Goal: Task Accomplishment & Management: Complete application form

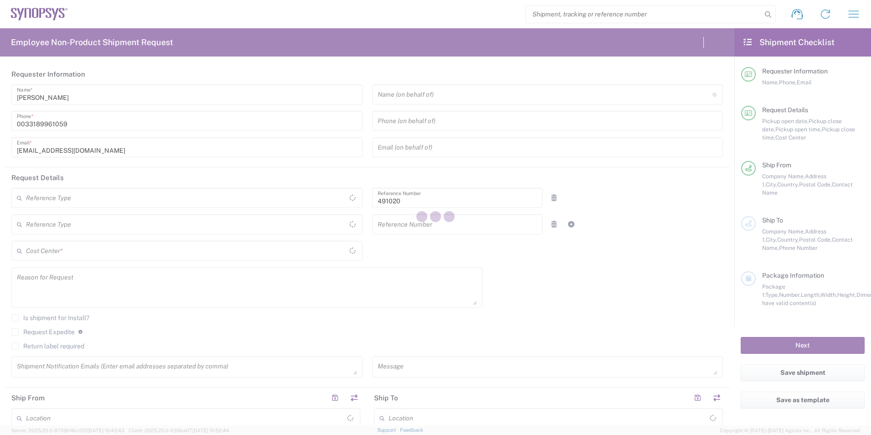
type input "Department"
type input "FR65, SDG, M, ZebuOp 491020"
type input "[GEOGRAPHIC_DATA]"
type input "Delivered at Place"
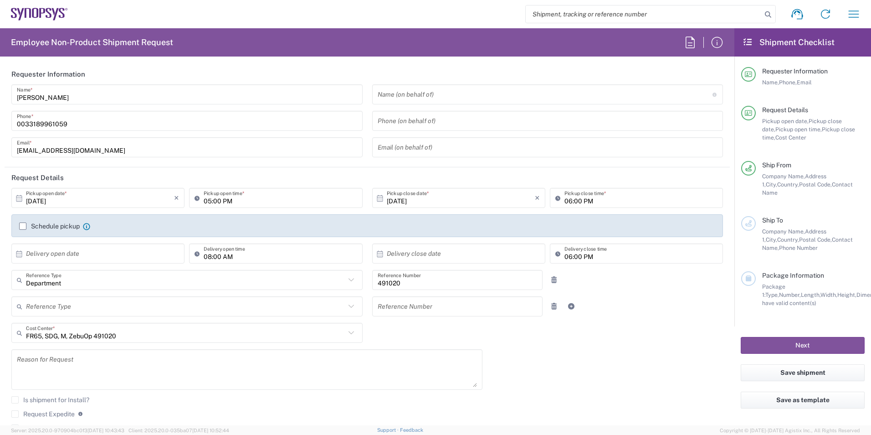
type input "Wissous/Rungis FR65"
click at [22, 226] on label "Schedule pickup" at bounding box center [49, 225] width 61 height 7
click at [23, 226] on input "Schedule pickup" at bounding box center [23, 226] width 0 height 0
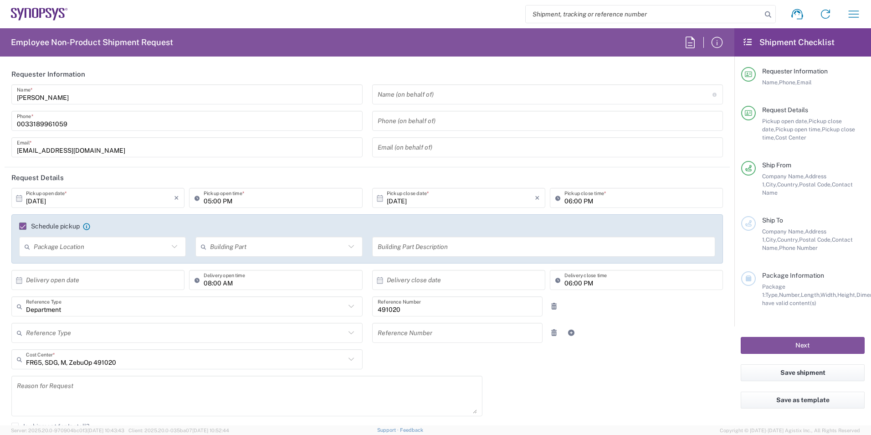
click at [22, 226] on label "Schedule pickup" at bounding box center [49, 225] width 61 height 7
click at [19, 226] on input "Schedule pickup" at bounding box center [19, 226] width 0 height 0
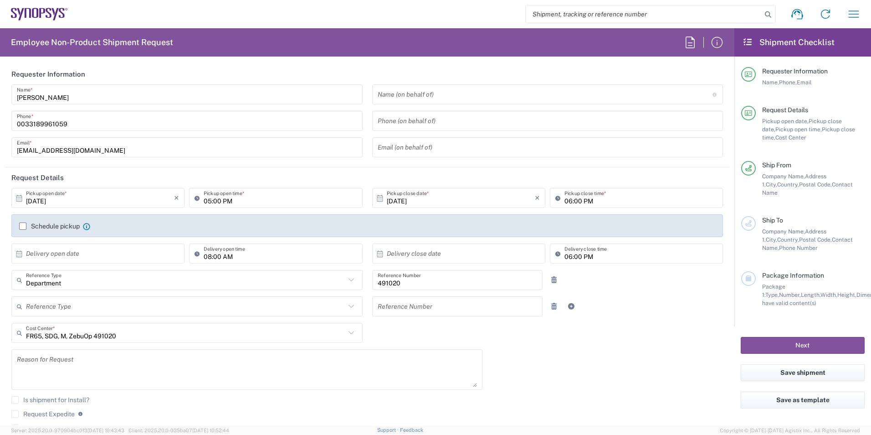
click at [85, 200] on input "[DATE]" at bounding box center [100, 198] width 148 height 16
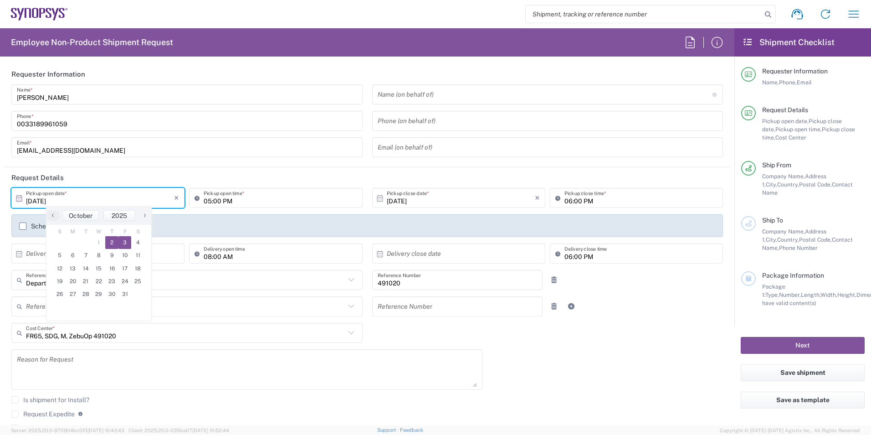
click at [119, 241] on span "3" at bounding box center [124, 242] width 13 height 13
type input "[DATE]"
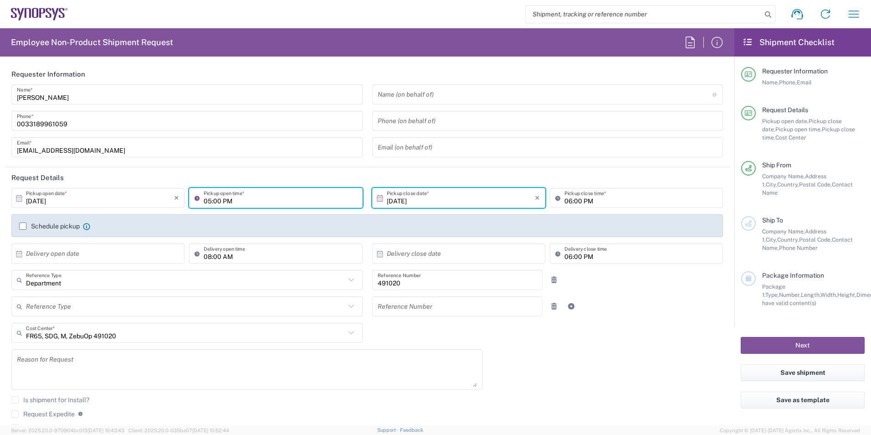
click at [222, 201] on input "05:00 PM" at bounding box center [280, 198] width 153 height 16
type input "01:30 PM"
click at [429, 193] on input "[DATE]" at bounding box center [461, 198] width 148 height 16
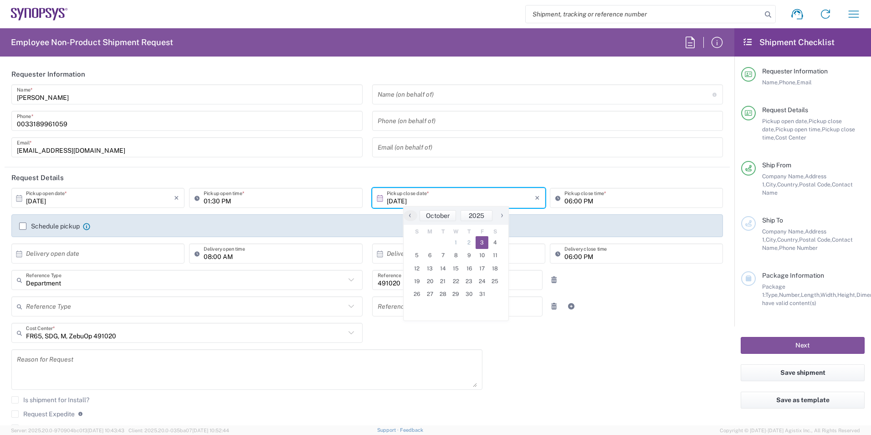
click at [479, 241] on span "3" at bounding box center [482, 242] width 13 height 13
click at [571, 199] on input "06:00 PM" at bounding box center [641, 198] width 153 height 16
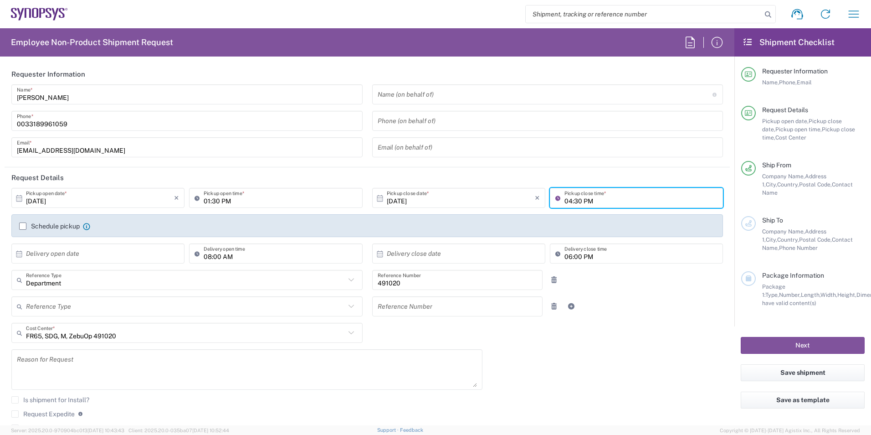
type input "04:30 PM"
click at [680, 380] on div "[DATE] × Pickup open date * Cancel Apply 01:30 PM Pickup open time * [DATE] × P…" at bounding box center [367, 327] width 721 height 278
click at [27, 226] on label "Schedule pickup" at bounding box center [49, 225] width 61 height 7
click at [23, 226] on input "Schedule pickup" at bounding box center [23, 226] width 0 height 0
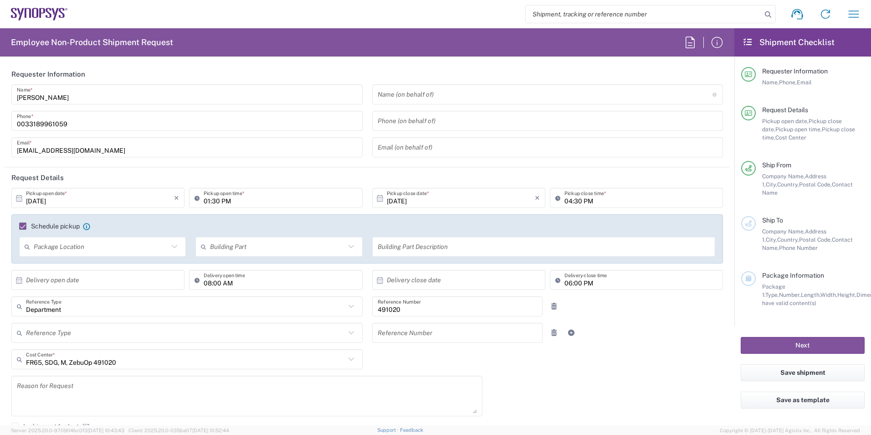
click at [175, 247] on icon at bounding box center [175, 247] width 12 height 12
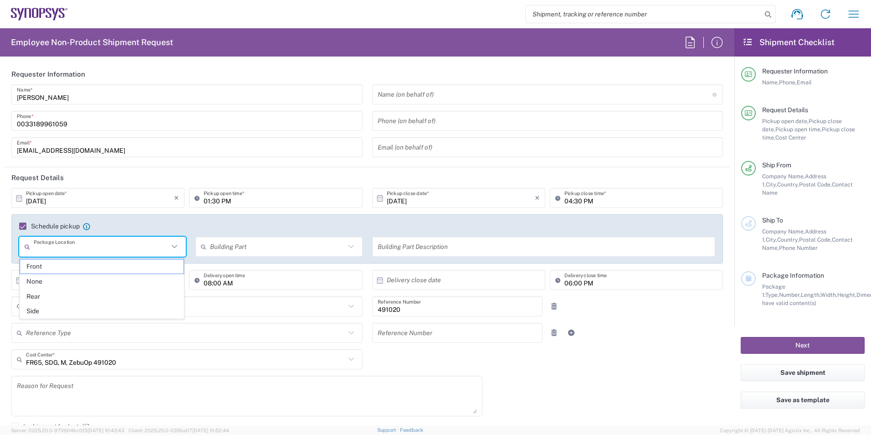
click at [175, 247] on icon at bounding box center [175, 247] width 12 height 12
click at [587, 360] on div "[DATE] × Pickup open date * Cancel Apply 01:30 PM Pickup open time * [DATE] × P…" at bounding box center [367, 340] width 721 height 304
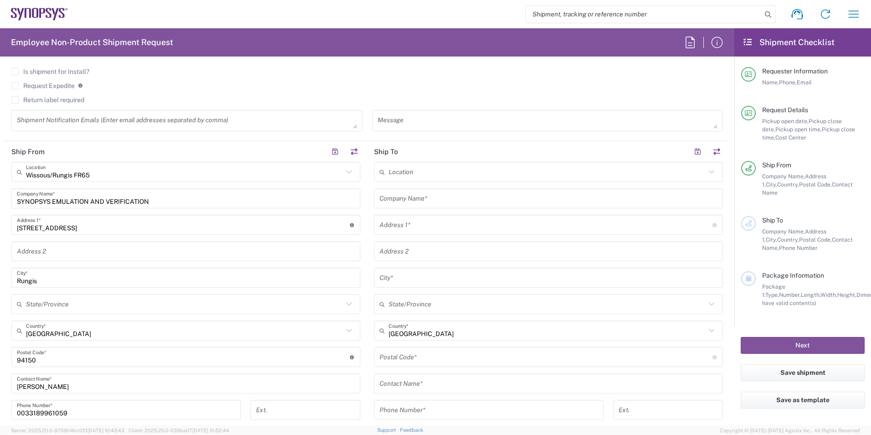
scroll to position [365, 0]
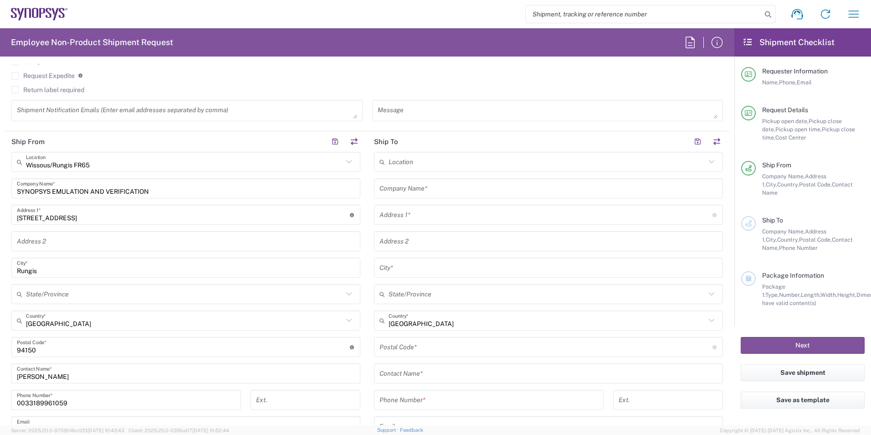
click at [424, 164] on input "text" at bounding box center [547, 162] width 317 height 16
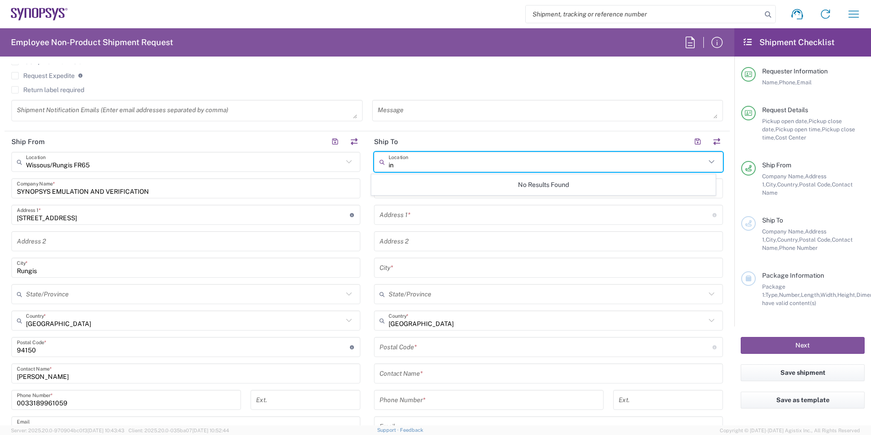
type input "i"
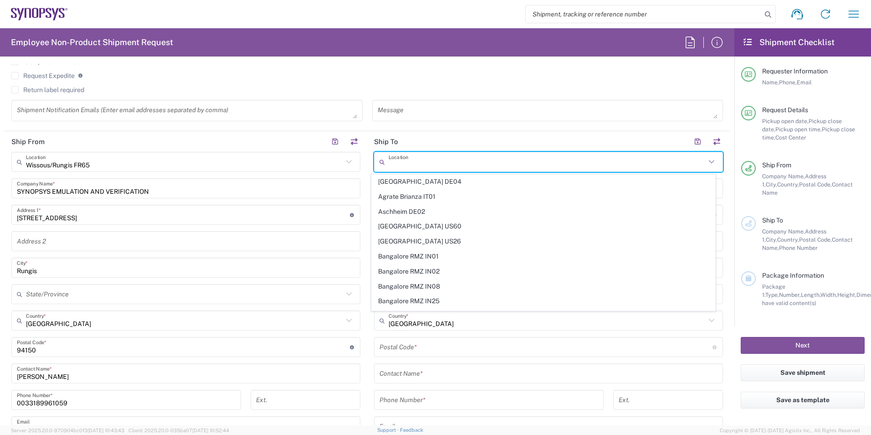
click at [490, 139] on header "Ship To" at bounding box center [548, 141] width 363 height 21
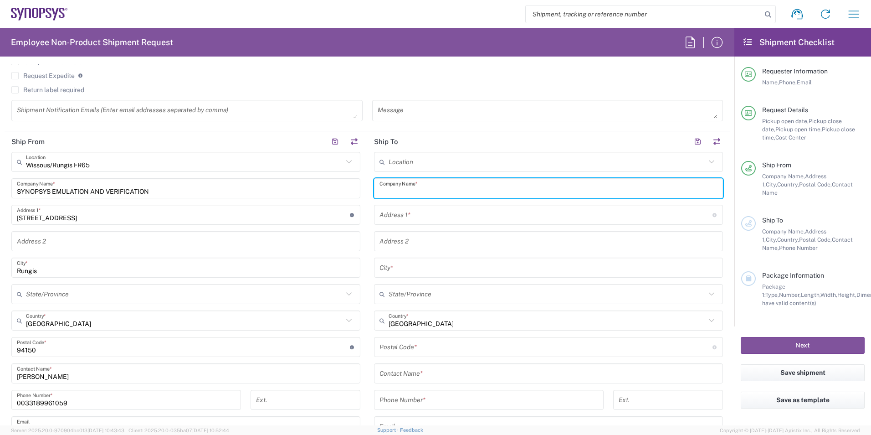
click at [429, 187] on input "text" at bounding box center [549, 188] width 338 height 16
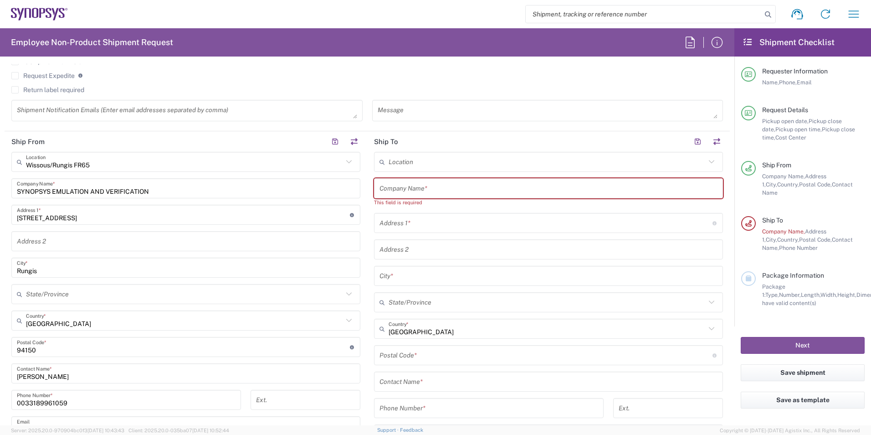
click at [410, 198] on div "This field is required" at bounding box center [548, 202] width 349 height 8
click at [419, 190] on input "text" at bounding box center [549, 188] width 338 height 16
paste input "Intel Corp"
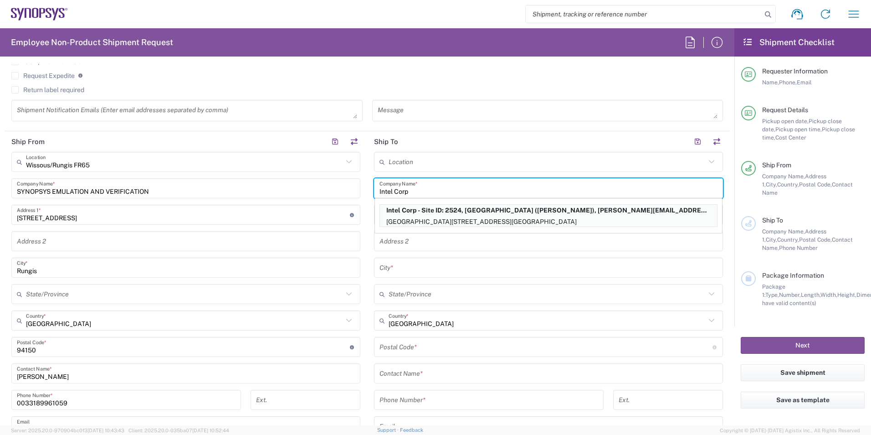
type input "Intel Corp"
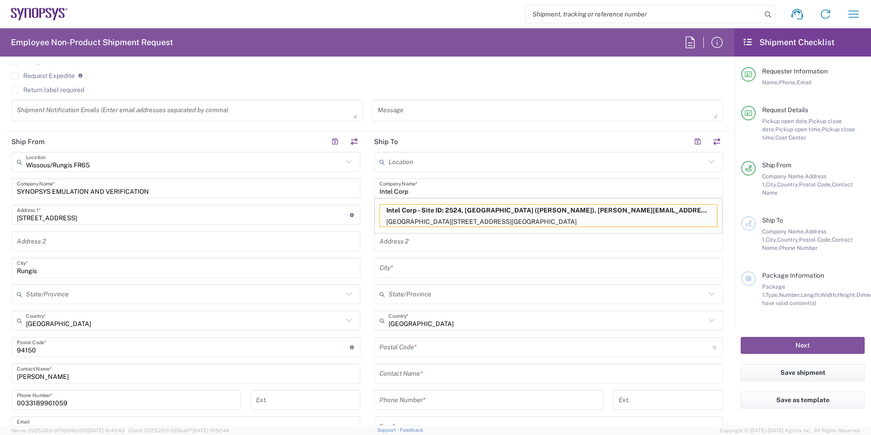
drag, startPoint x: 391, startPoint y: 242, endPoint x: 391, endPoint y: 234, distance: 7.8
click at [391, 242] on input "text" at bounding box center [549, 241] width 338 height 16
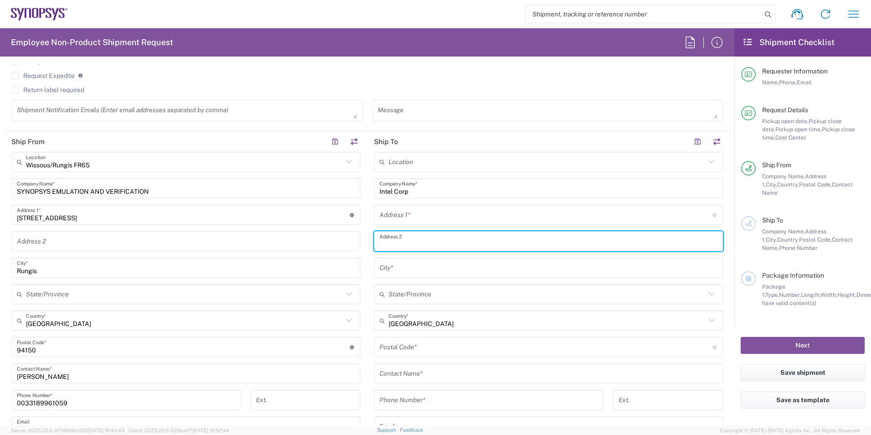
click at [392, 211] on input "text" at bounding box center [546, 215] width 333 height 16
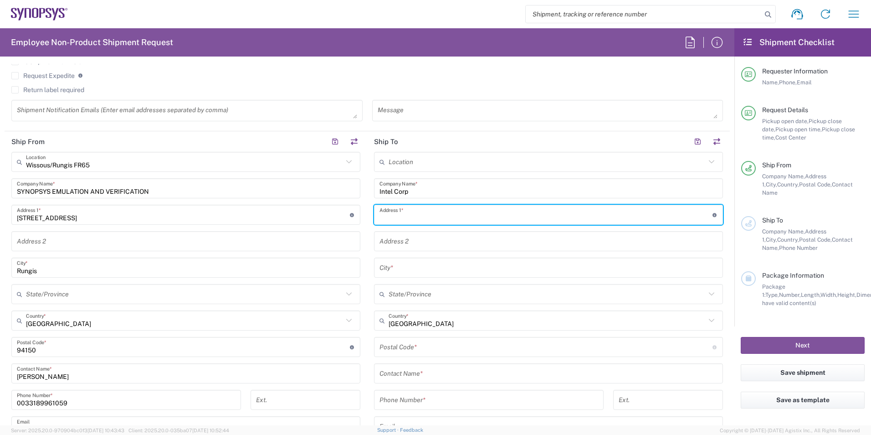
paste input "[STREET_ADDRESS]"
type input "[STREET_ADDRESS]"
click at [403, 244] on input "text" at bounding box center [549, 241] width 338 height 16
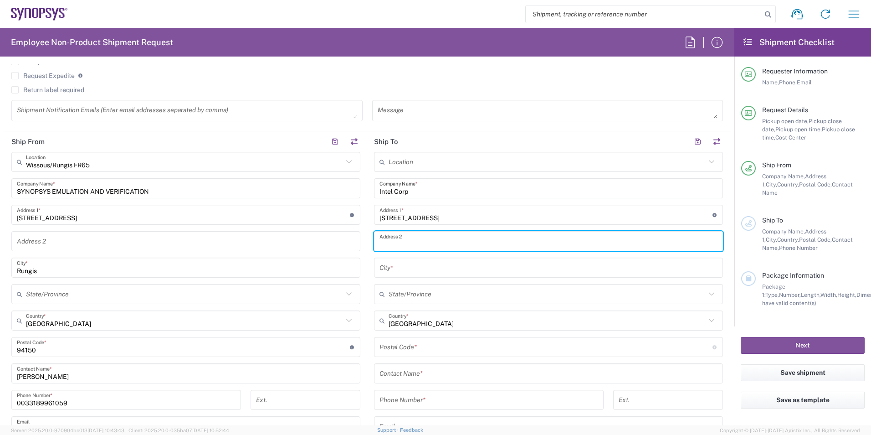
click at [618, 272] on input "text" at bounding box center [549, 268] width 338 height 16
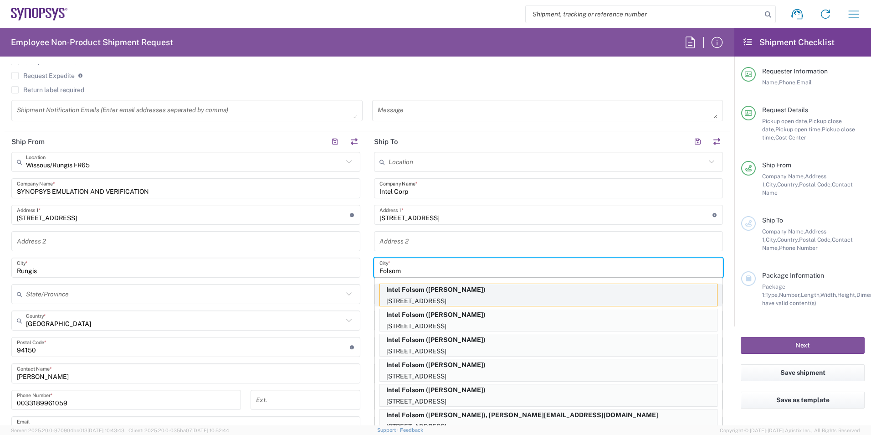
type input "Folsom"
click at [428, 297] on p "[STREET_ADDRESS]" at bounding box center [548, 300] width 337 height 11
type input "Intel Folsom"
type input "[STREET_ADDRESS]"
type input "SACRAMENTO"
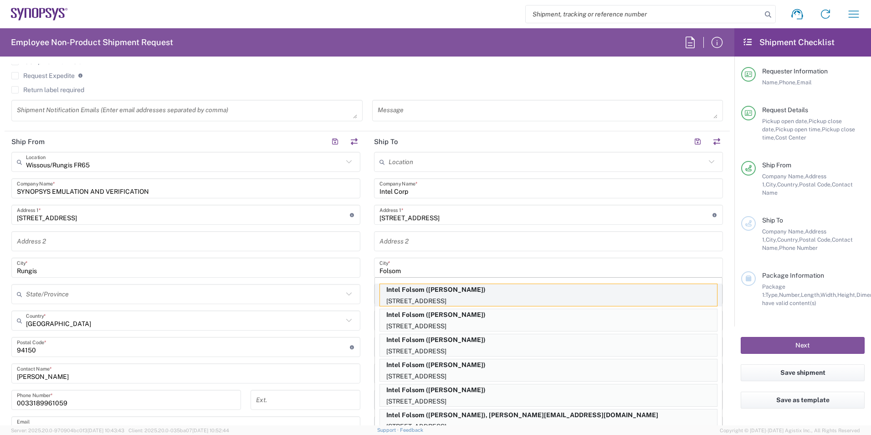
type input "[GEOGRAPHIC_DATA]"
type input "95630-9599"
type input "[PERSON_NAME]"
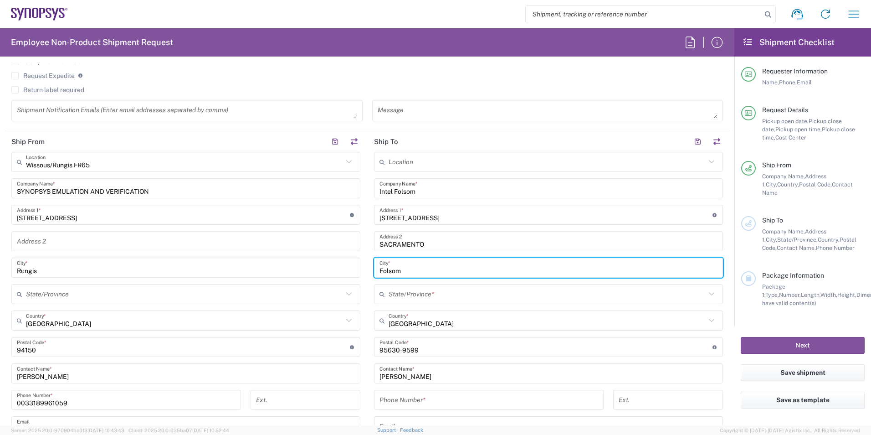
type input "[US_STATE]"
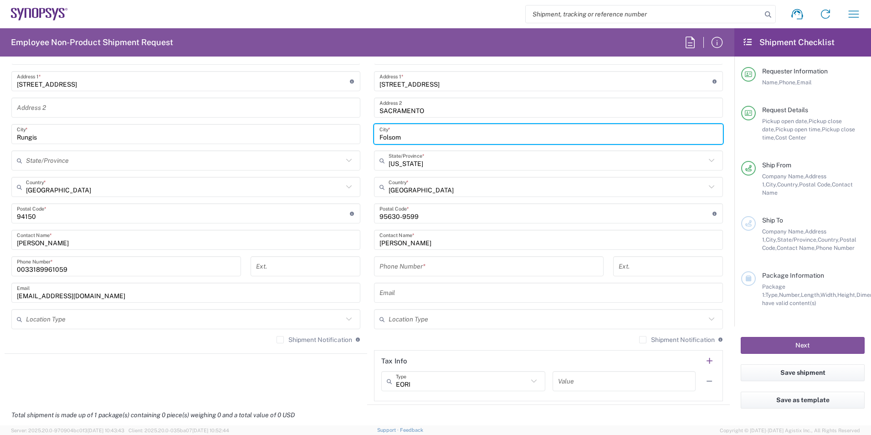
scroll to position [501, 0]
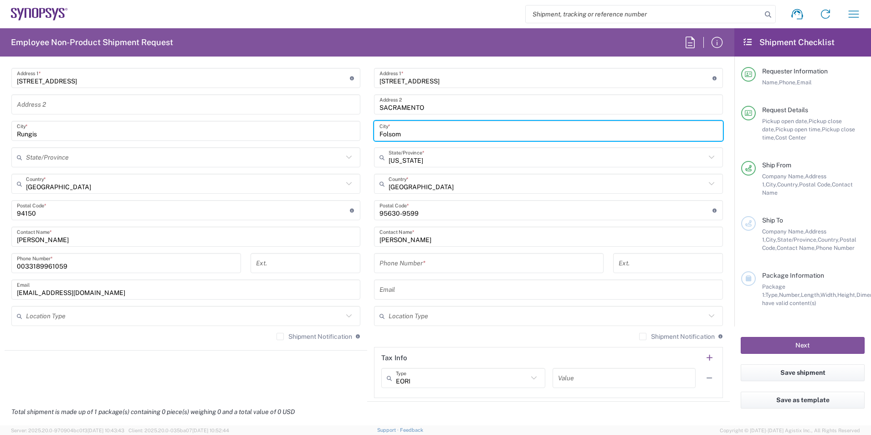
click at [448, 268] on input "tel" at bounding box center [489, 263] width 219 height 16
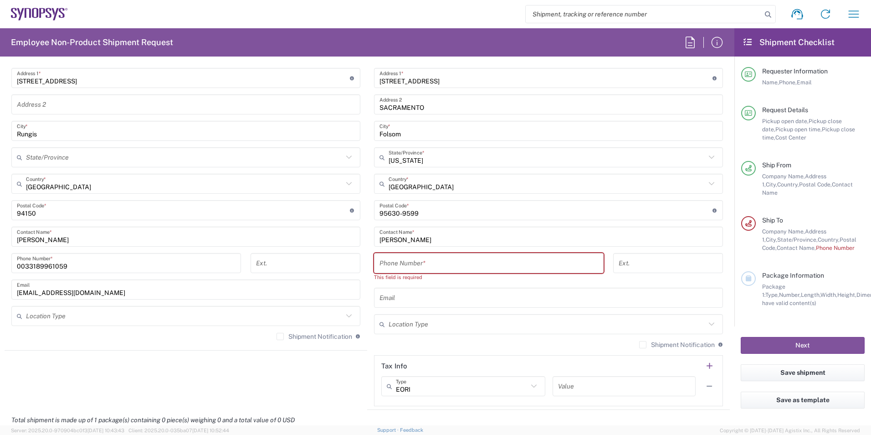
click at [391, 258] on input "tel" at bounding box center [489, 263] width 219 height 16
paste input "[PHONE_NUMBER]"
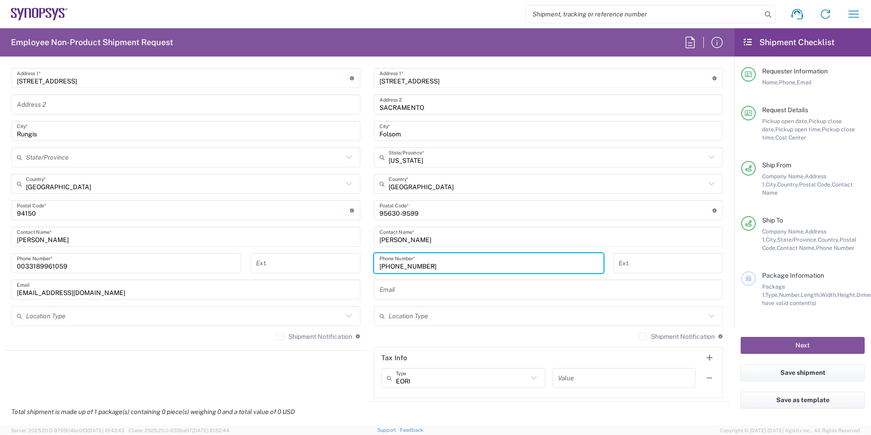
type input "[PHONE_NUMBER]"
click at [314, 361] on agx-shipment-stop-widget "Ship From [GEOGRAPHIC_DATA]/Rungis FR65 Location Wissous/Rungis FR65 [GEOGRAPHI…" at bounding box center [186, 198] width 363 height 407
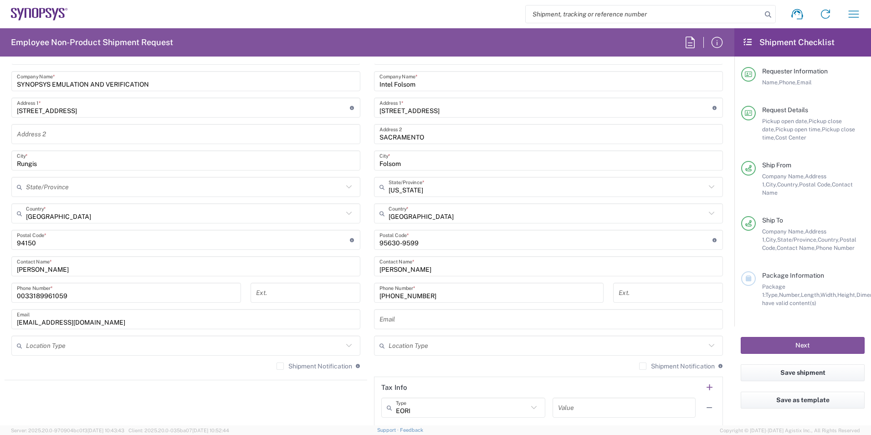
scroll to position [456, 0]
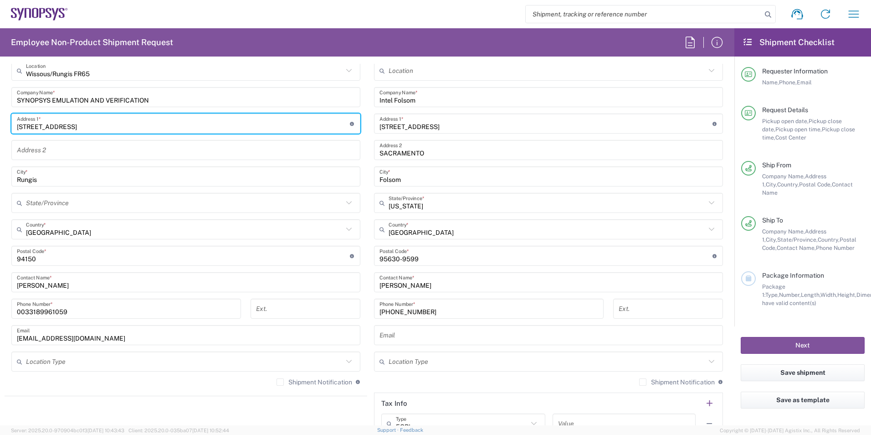
drag, startPoint x: 72, startPoint y: 121, endPoint x: 0, endPoint y: 110, distance: 73.2
click at [0, 110] on html "Shipment request Shipment tracking Employee non-product shipment request My shi…" at bounding box center [435, 217] width 871 height 435
type input "[STREET_ADDRESS]"
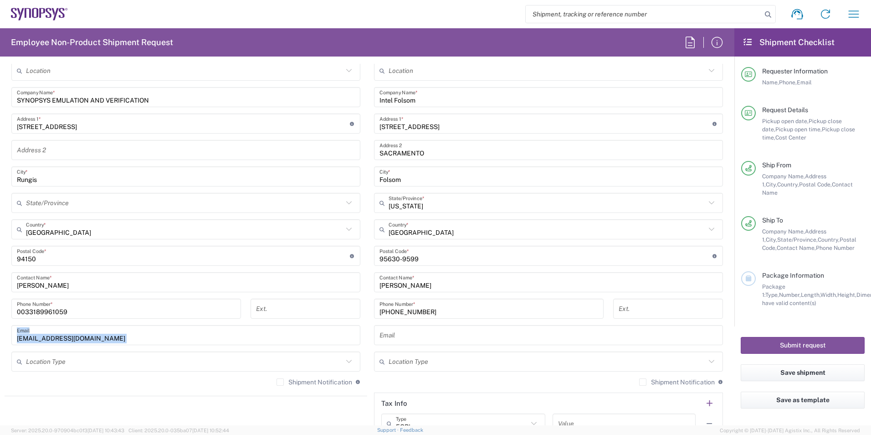
drag, startPoint x: 268, startPoint y: 369, endPoint x: 369, endPoint y: 412, distance: 109.4
click at [360, 413] on agx-shipment-stop-widget "Ship From Location [GEOGRAPHIC_DATA] DE04 Agrate Brianza IT01 [GEOGRAPHIC_DATA]…" at bounding box center [186, 243] width 363 height 407
copy div "Email Location Type Business (General) Residential/Home Shipment Notification I…"
click at [421, 381] on div "Shipment Notification If checked, a shipment notification email will be sent to…" at bounding box center [548, 385] width 349 height 15
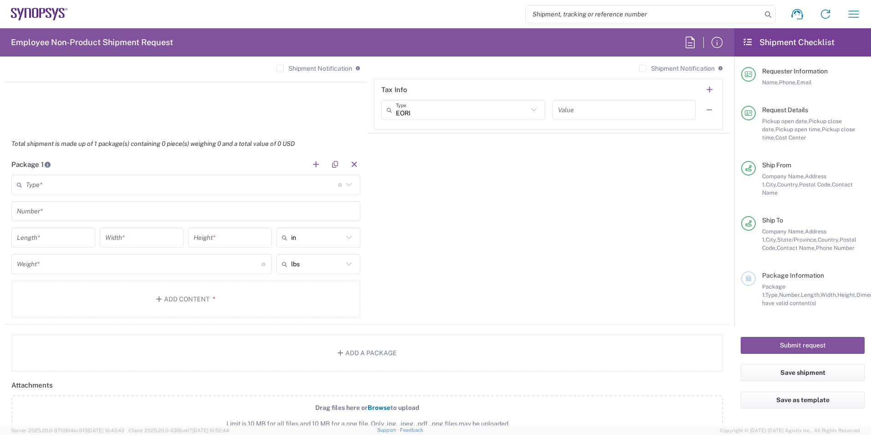
scroll to position [775, 0]
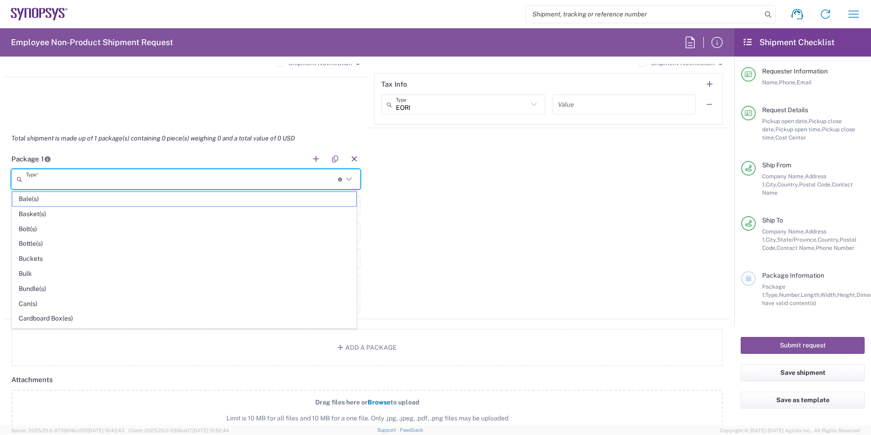
click at [103, 178] on input "text" at bounding box center [182, 179] width 312 height 16
click at [44, 316] on span "Cardboard Box(es)" at bounding box center [184, 318] width 344 height 14
type input "Cardboard Box(es)"
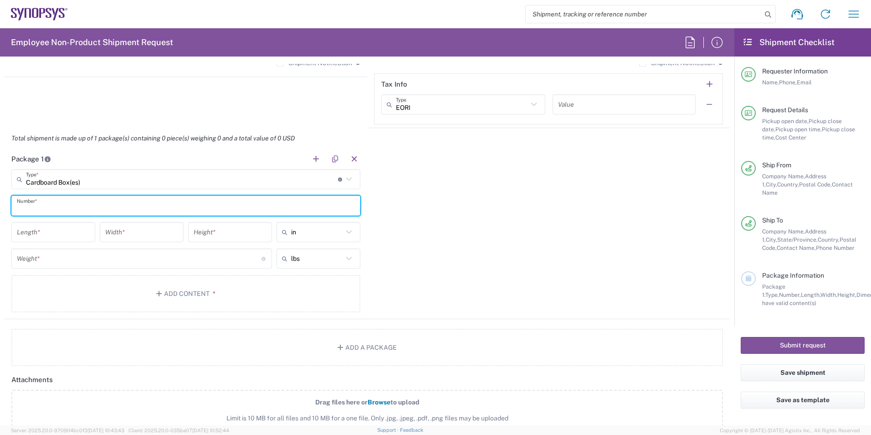
click at [149, 204] on input "text" at bounding box center [186, 206] width 338 height 16
type input "1"
click at [194, 263] on input "number" at bounding box center [139, 259] width 245 height 16
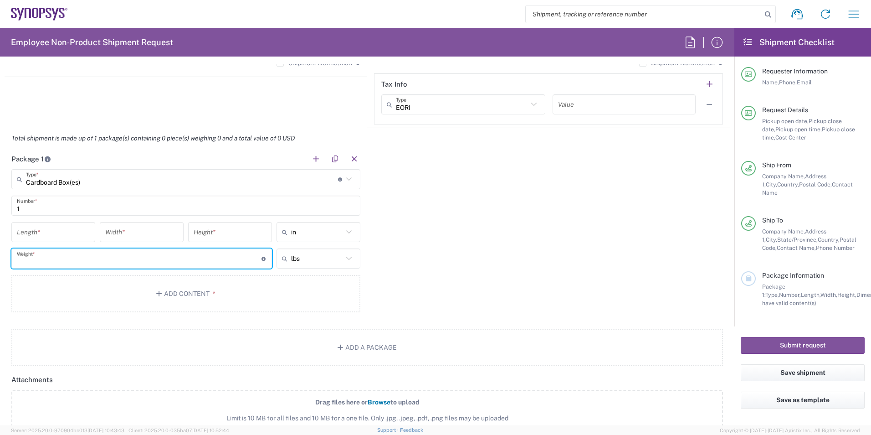
click at [344, 260] on icon at bounding box center [349, 258] width 12 height 12
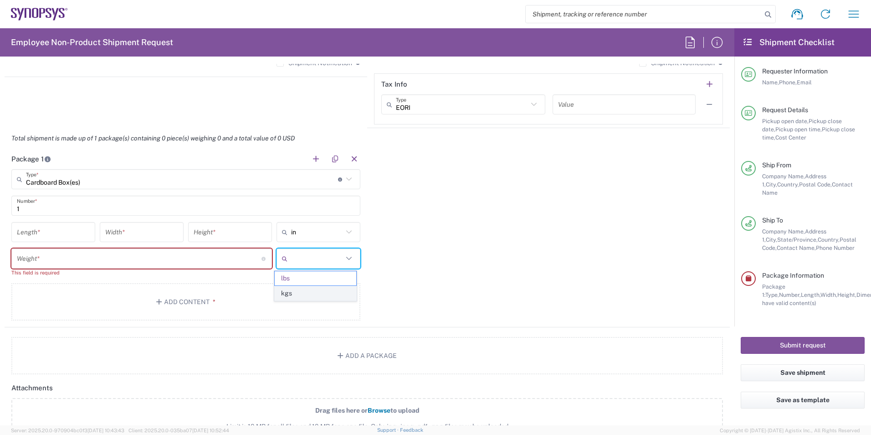
click at [314, 288] on span "kgs" at bounding box center [315, 293] width 81 height 14
type input "kgs"
click at [174, 261] on input "number" at bounding box center [139, 259] width 245 height 16
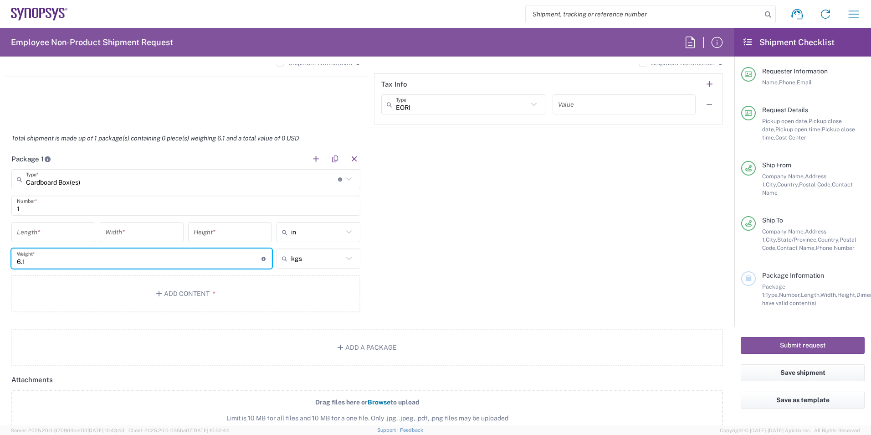
type input "6.1"
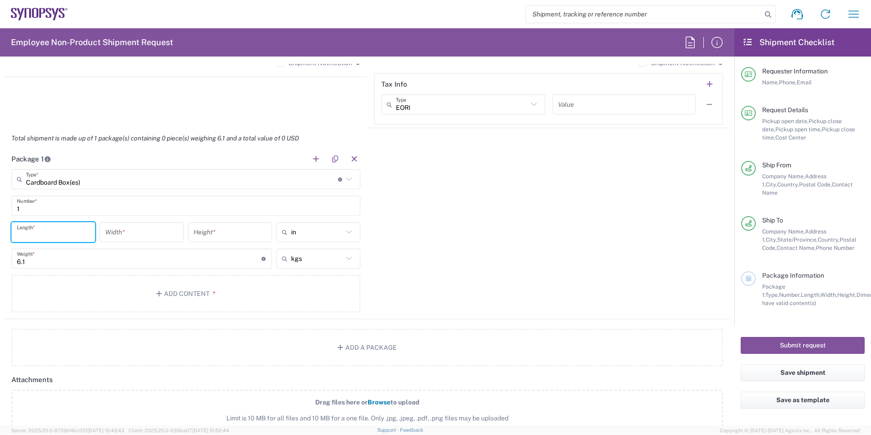
click at [63, 234] on input "number" at bounding box center [53, 232] width 73 height 16
click at [346, 229] on icon at bounding box center [349, 232] width 12 height 12
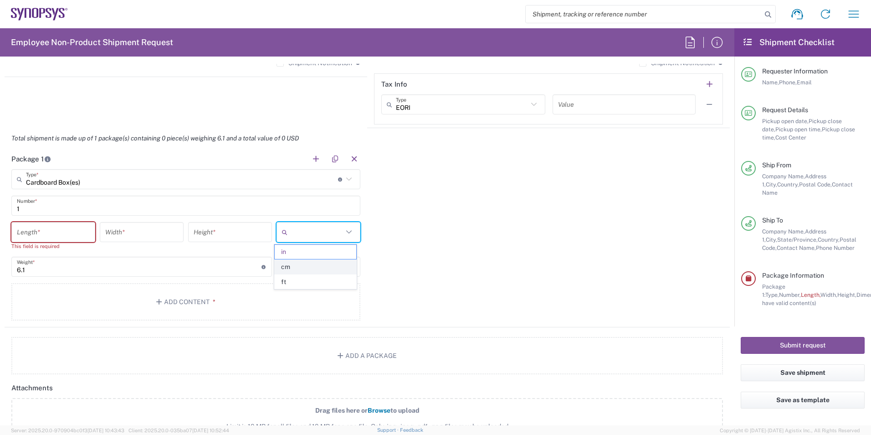
click at [293, 269] on span "cm" at bounding box center [315, 267] width 81 height 14
type input "cm"
click at [82, 230] on input "number" at bounding box center [53, 232] width 73 height 16
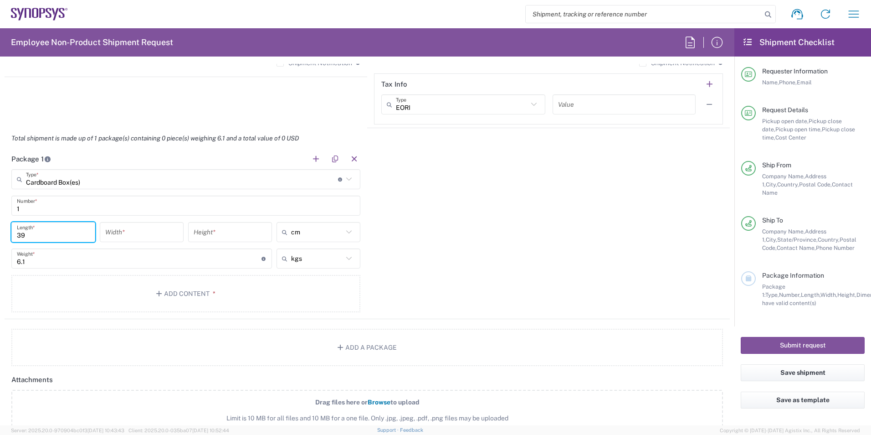
type input "39"
type input "34"
type input "15"
click at [541, 210] on div "Package 1 Cardboard Box(es) Type * Material used to package goods Bale(s) Baske…" at bounding box center [368, 234] width 726 height 170
click at [190, 295] on button "Add Content *" at bounding box center [185, 293] width 349 height 37
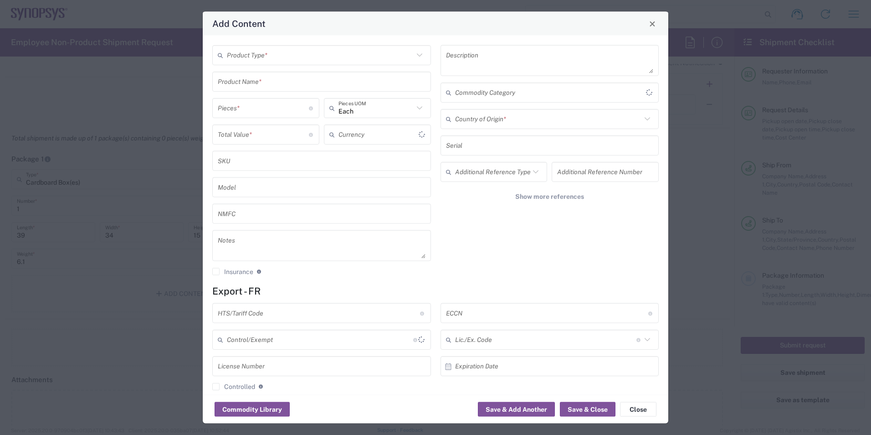
type input "US Dollar"
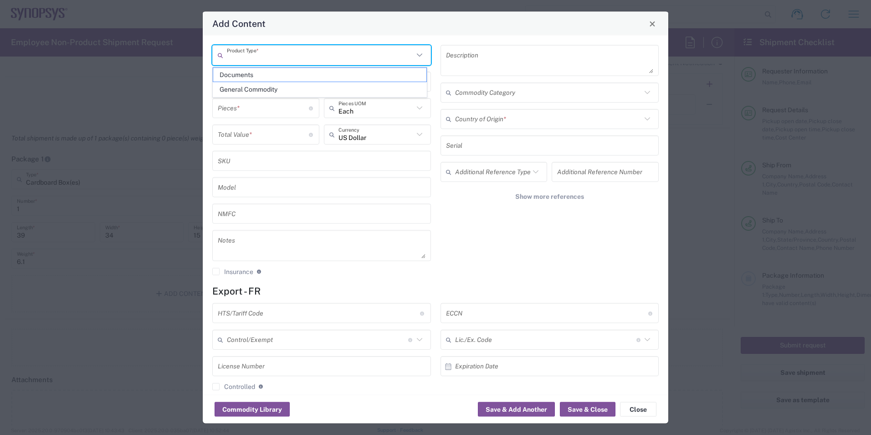
click at [302, 56] on input "text" at bounding box center [320, 55] width 187 height 16
click at [278, 78] on span "Documents" at bounding box center [319, 75] width 213 height 14
type input "Documents"
type input "1"
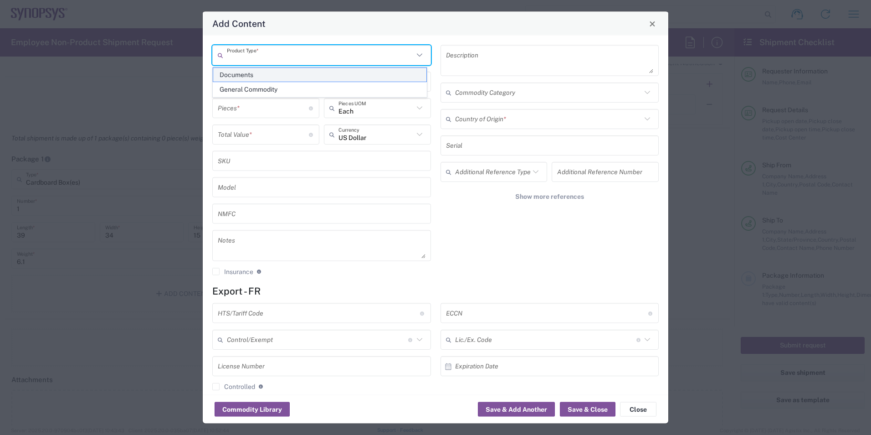
type input "1"
type textarea "Documents"
type input "[GEOGRAPHIC_DATA]"
type input "0000.00.0000"
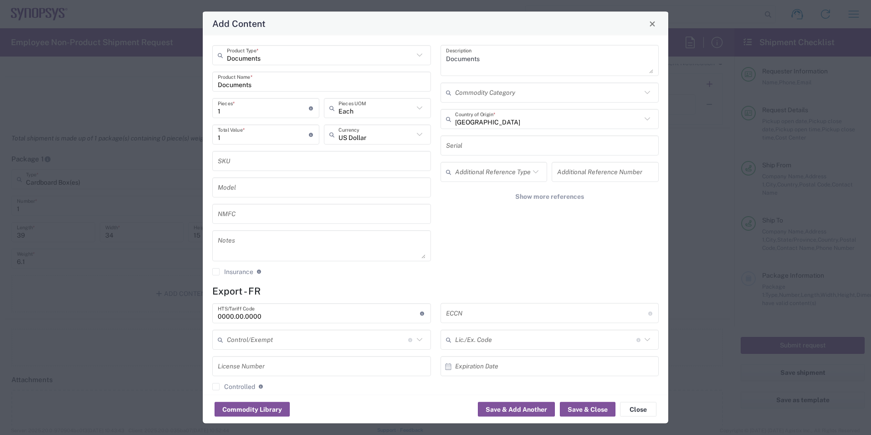
click at [294, 57] on input "Documents" at bounding box center [320, 55] width 187 height 16
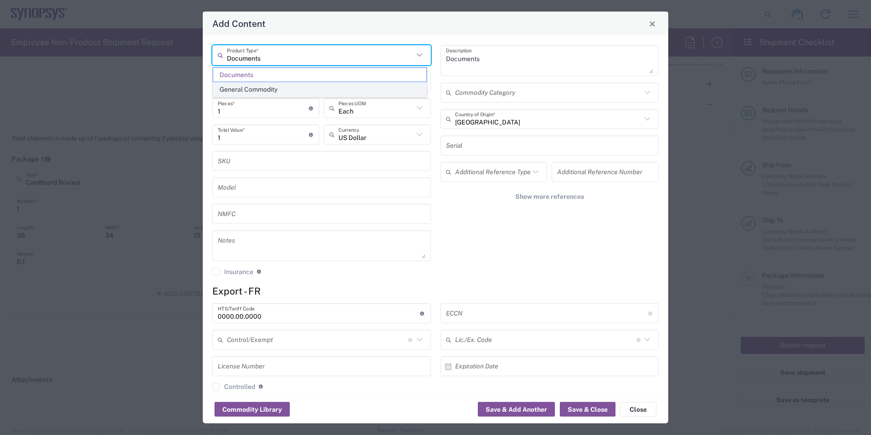
click at [282, 90] on span "General Commodity" at bounding box center [319, 89] width 213 height 14
type input "General Commodity"
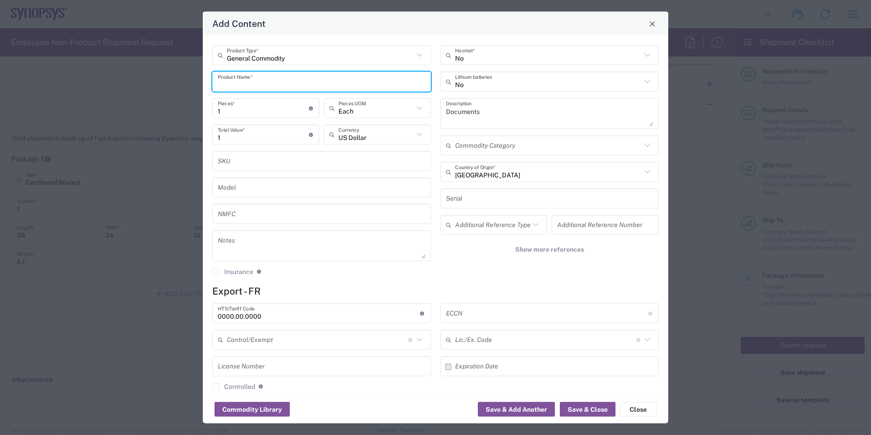
click at [239, 87] on input "text" at bounding box center [322, 81] width 208 height 16
type input "Z"
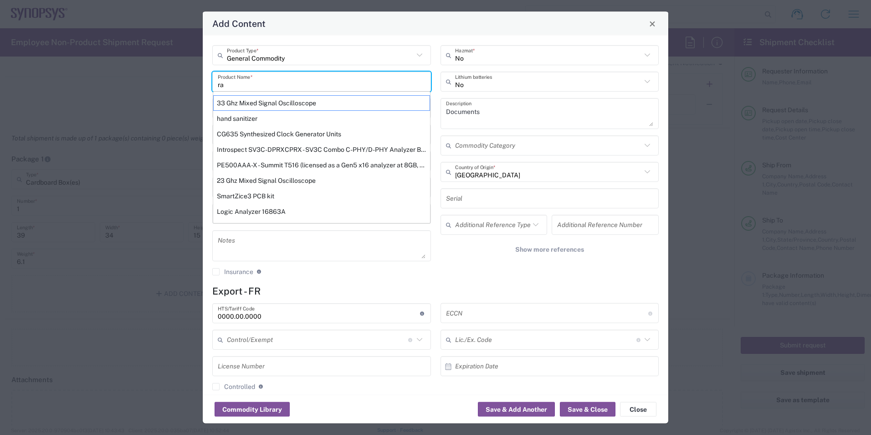
type input "r"
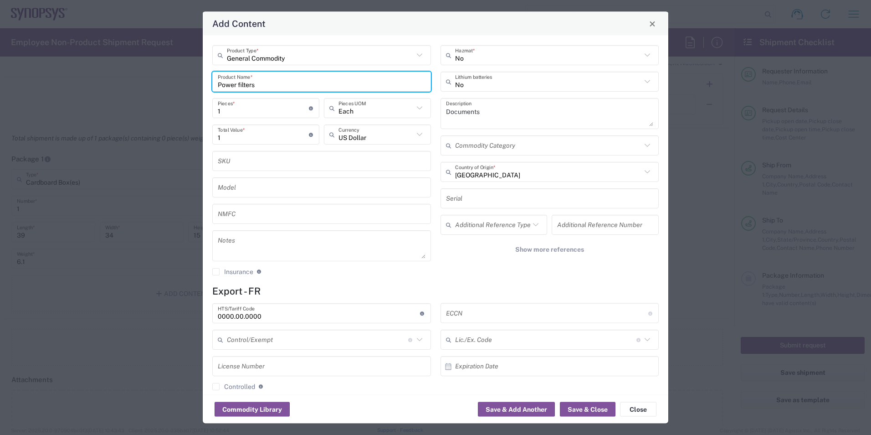
type input "Power filters"
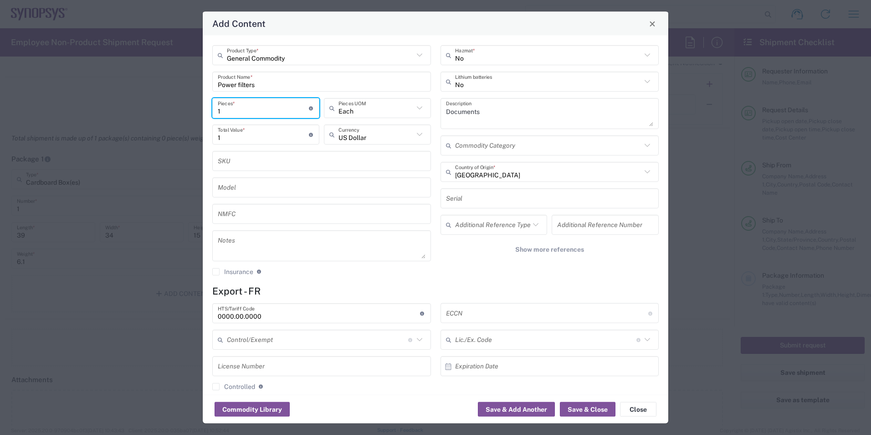
drag, startPoint x: 235, startPoint y: 106, endPoint x: 219, endPoint y: 105, distance: 16.5
click at [223, 104] on input "1" at bounding box center [263, 108] width 91 height 16
type input "6"
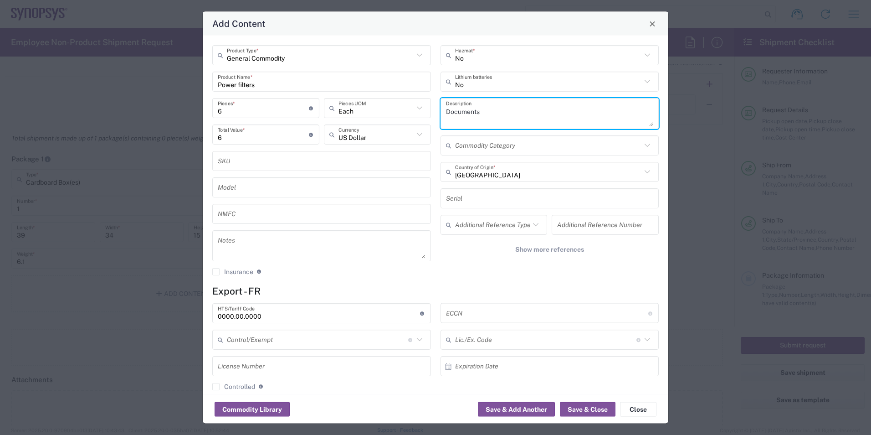
click at [495, 113] on textarea "Documents" at bounding box center [550, 114] width 208 height 26
drag, startPoint x: 487, startPoint y: 109, endPoint x: 324, endPoint y: 92, distance: 164.5
click at [324, 90] on div "General Commodity Product Type * Power filters Product Name * 6 Pieces * Number…" at bounding box center [436, 163] width 456 height 237
type textarea "Power filters for ZS5 rack using by ZeBu Server 5"
click at [498, 170] on input "text" at bounding box center [548, 172] width 187 height 16
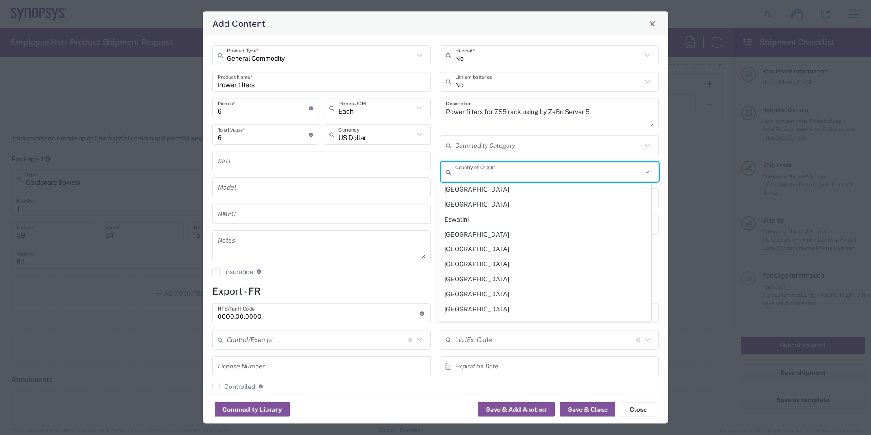
scroll to position [1139, 0]
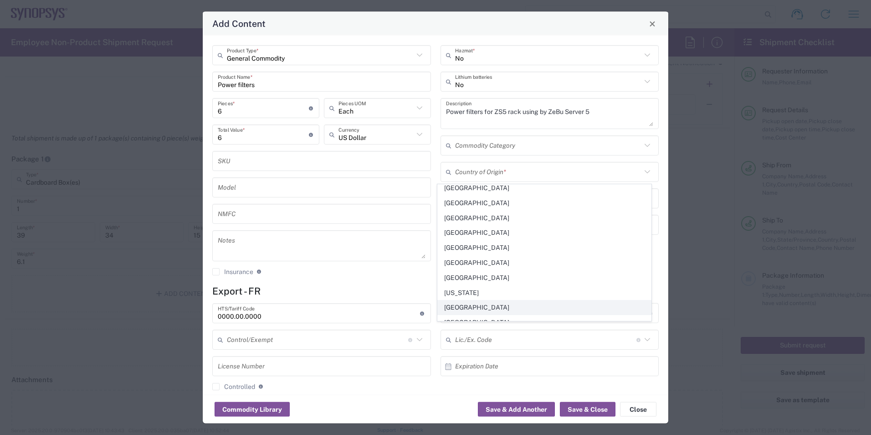
click at [468, 308] on span "[GEOGRAPHIC_DATA]" at bounding box center [544, 307] width 213 height 14
type input "[GEOGRAPHIC_DATA]"
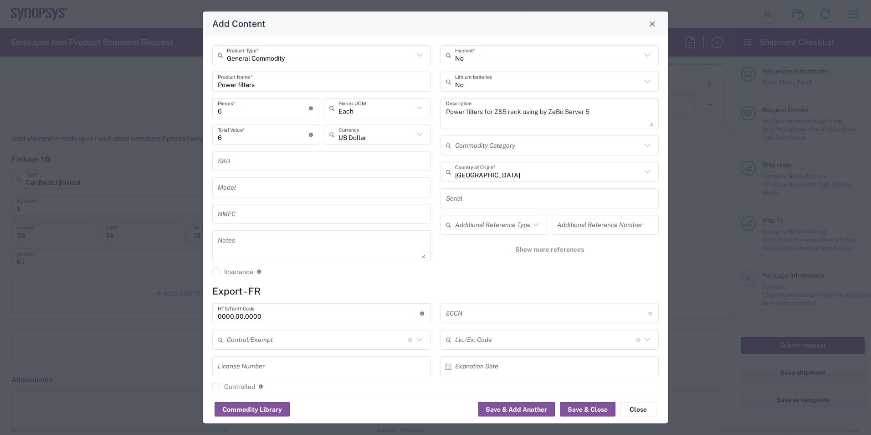
click at [299, 319] on input "0000.00.0000" at bounding box center [319, 313] width 202 height 16
drag, startPoint x: 291, startPoint y: 316, endPoint x: 184, endPoint y: 309, distance: 107.3
click at [184, 309] on div "Add Content General Commodity Product Type * Power filters Product Name * 6 Pie…" at bounding box center [435, 217] width 871 height 435
paste input "7616999"
type input "76169990"
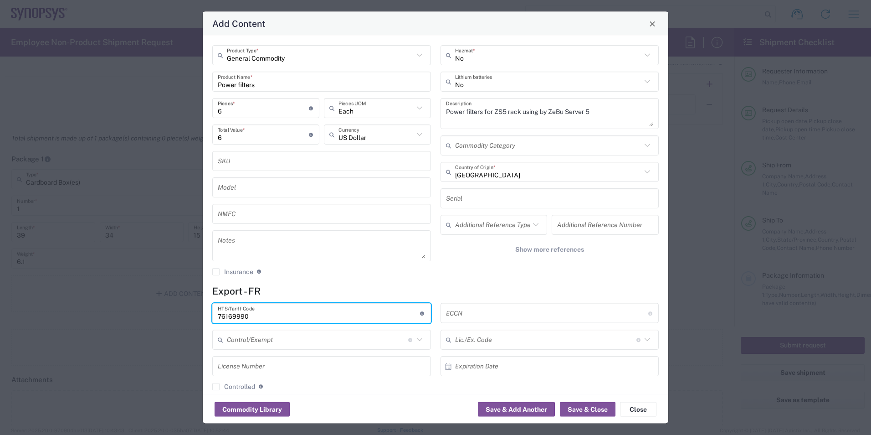
click at [381, 275] on agx-checkbox-control "Insurance Check this box to request insurance" at bounding box center [321, 272] width 219 height 8
click at [536, 319] on input "text" at bounding box center [547, 313] width 202 height 16
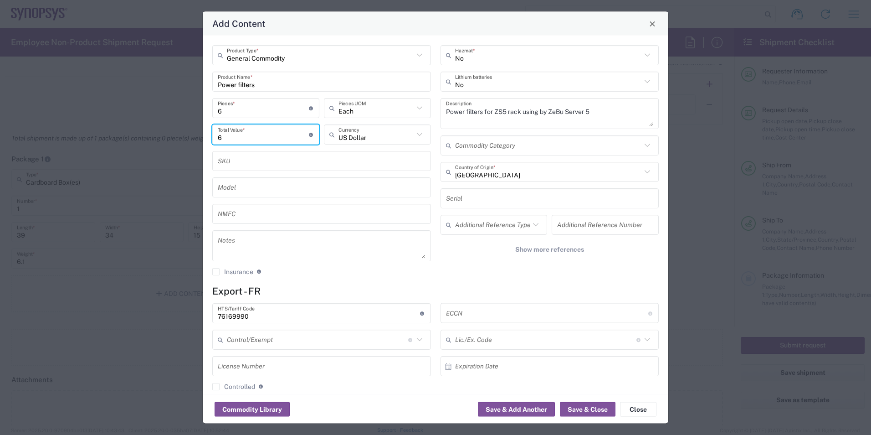
drag, startPoint x: 226, startPoint y: 139, endPoint x: 188, endPoint y: 139, distance: 38.3
click at [188, 139] on div "Add Content General Commodity Product Type * Power filters Product Name * 6 Pie…" at bounding box center [435, 217] width 871 height 435
click at [238, 133] on input "6" at bounding box center [263, 134] width 91 height 16
click at [293, 137] on input "6" at bounding box center [263, 134] width 91 height 16
drag, startPoint x: 216, startPoint y: 139, endPoint x: 206, endPoint y: 141, distance: 10.6
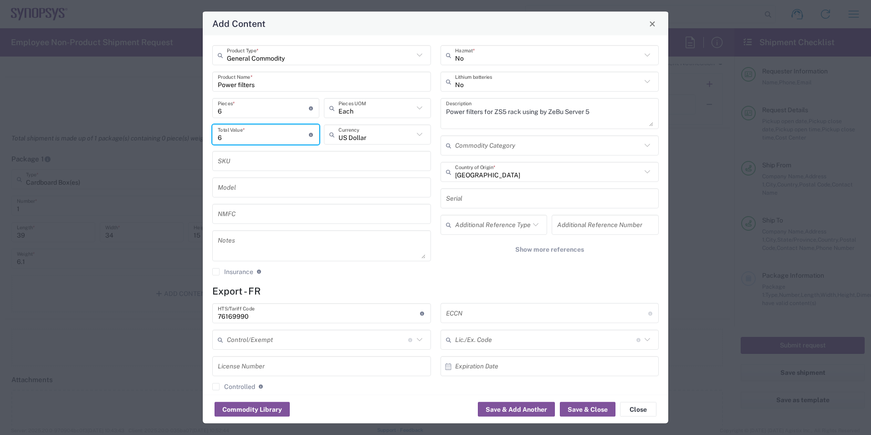
click at [206, 141] on div "General Commodity Product Type * Power filters Product Name * 6 Pieces * Number…" at bounding box center [436, 215] width 466 height 359
click at [223, 142] on div "6 Total Value * Total value of all the pieces" at bounding box center [265, 134] width 107 height 20
click at [223, 141] on input "6" at bounding box center [263, 134] width 91 height 16
drag, startPoint x: 229, startPoint y: 138, endPoint x: 205, endPoint y: 134, distance: 24.4
click at [205, 134] on div "General Commodity Product Type * Power filters Product Name * 6 Pieces * Number…" at bounding box center [436, 215] width 466 height 359
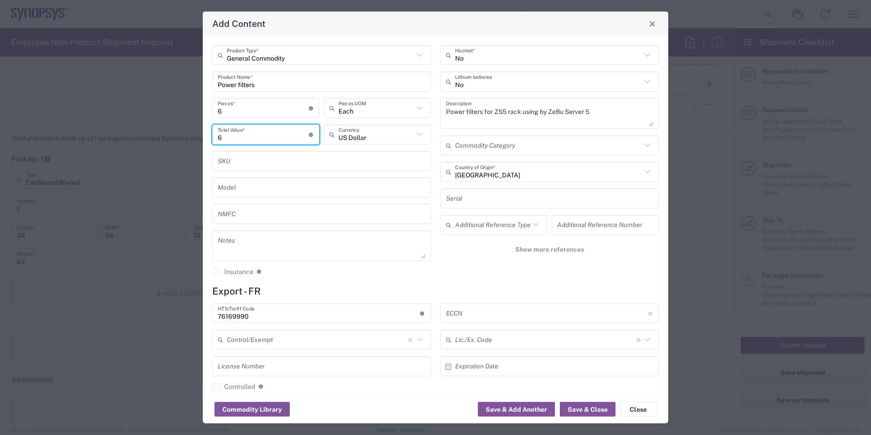
paste input "124439"
click at [232, 135] on input "124439" at bounding box center [263, 134] width 91 height 16
type input "1244.39"
click at [590, 276] on div "No Hazmat * No Lithium batteries Power filters for ZS5 rack using by ZeBu Serve…" at bounding box center [550, 163] width 228 height 237
click at [510, 321] on div "ECCN Obtain ECCN from vendor if product is purchased. Export Control Classifica…" at bounding box center [550, 313] width 219 height 20
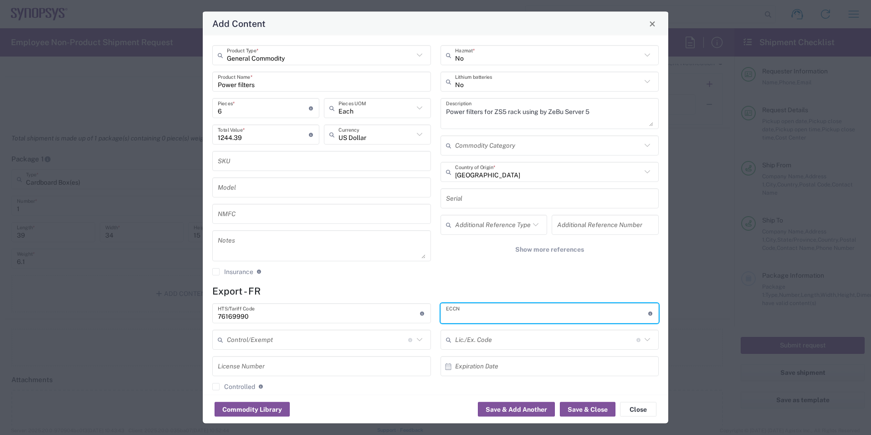
click at [511, 315] on input "text" at bounding box center [547, 313] width 202 height 16
type input "3B992/NLR"
click at [582, 409] on button "Save & Close" at bounding box center [588, 409] width 56 height 15
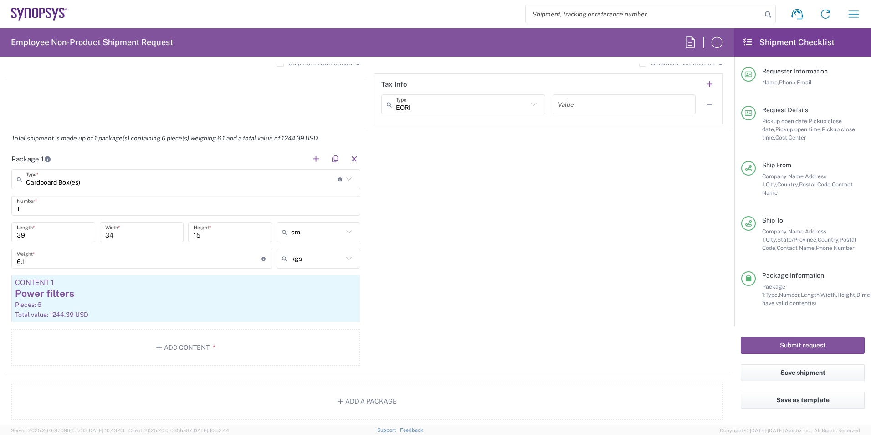
click at [493, 308] on div "Package 1 Cardboard Box(es) Type * Material used to package goods Bale(s) Baske…" at bounding box center [368, 261] width 726 height 224
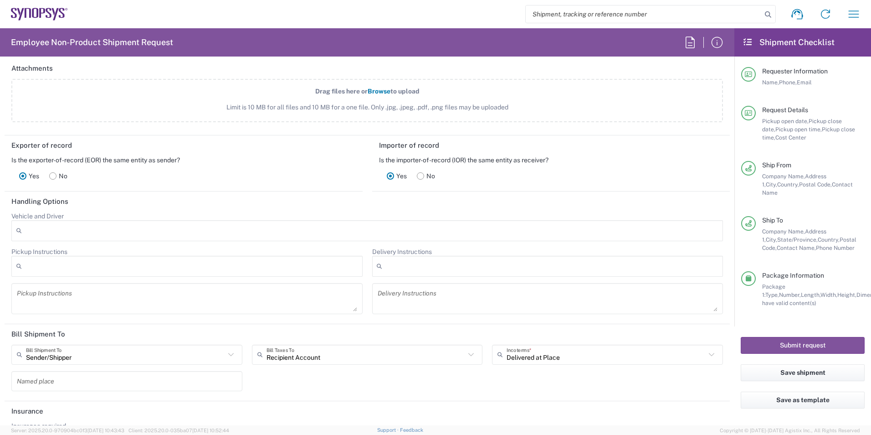
click at [49, 175] on icon at bounding box center [52, 175] width 7 height 7
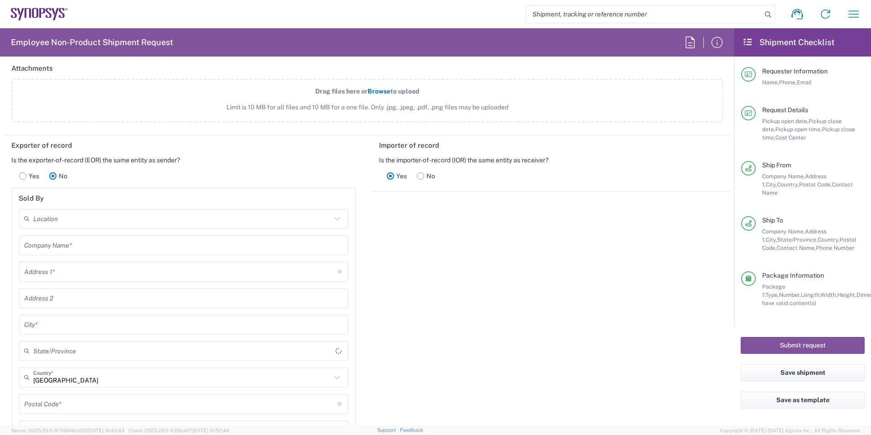
click at [13, 175] on div "Yes No" at bounding box center [43, 176] width 64 height 24
click at [24, 176] on rect at bounding box center [23, 175] width 7 height 7
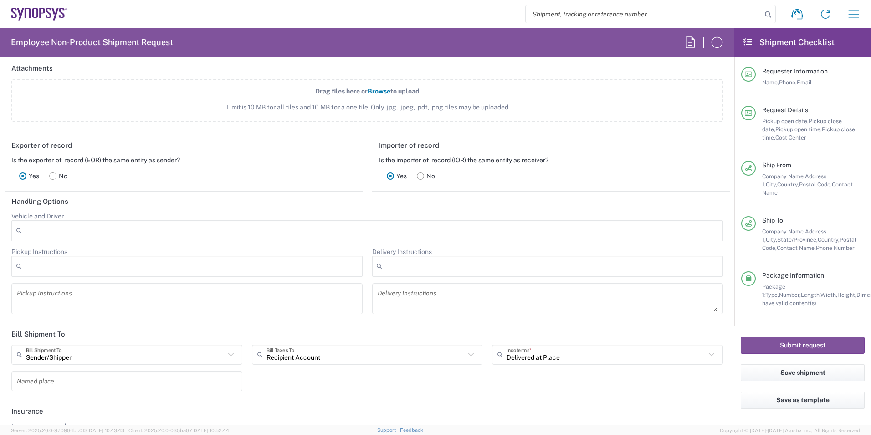
click at [417, 174] on rect at bounding box center [420, 175] width 7 height 7
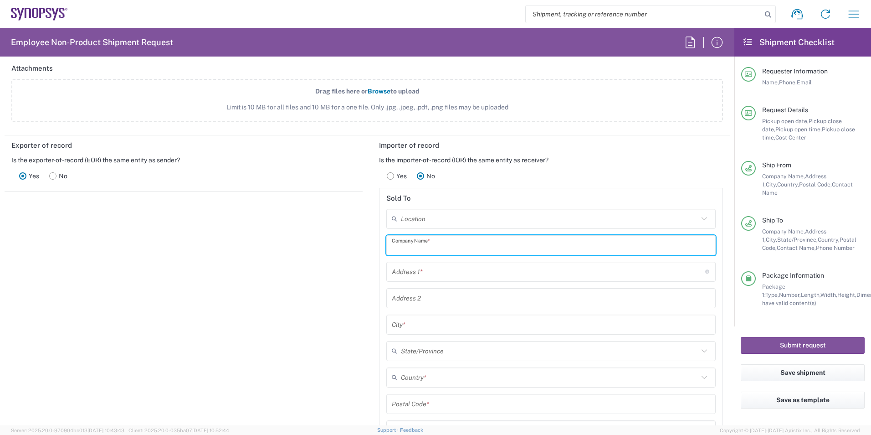
click at [420, 250] on input "text" at bounding box center [551, 245] width 319 height 16
type input "U"
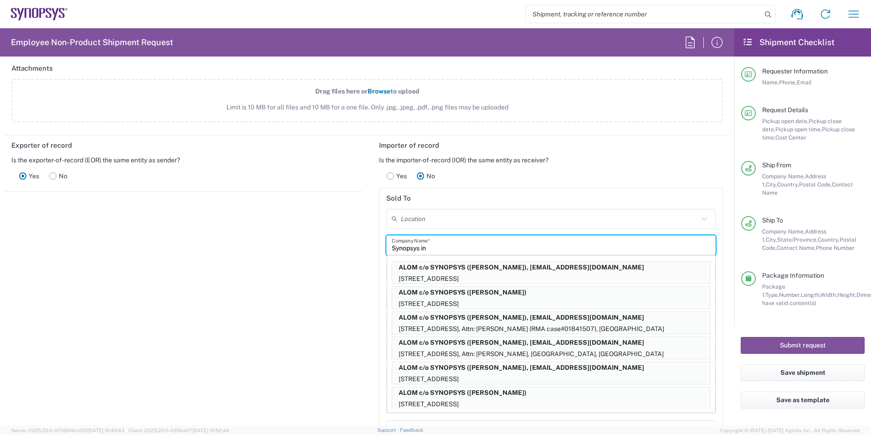
type input "Synopsys inc"
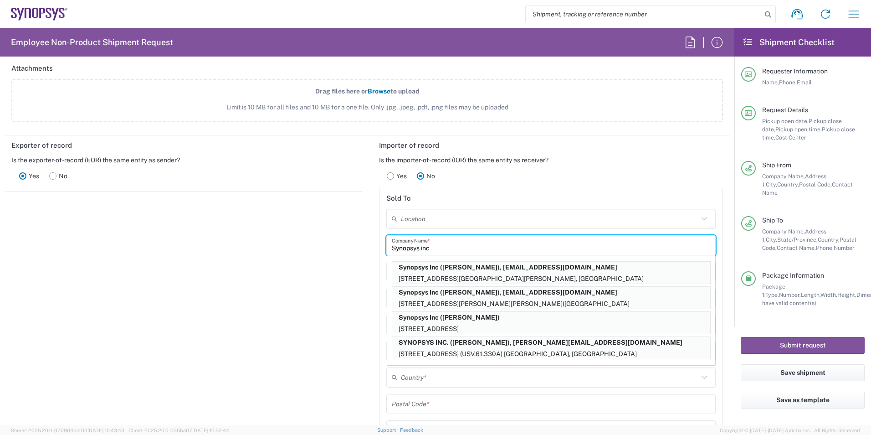
drag, startPoint x: 437, startPoint y: 251, endPoint x: 242, endPoint y: 246, distance: 196.0
click at [241, 247] on div "Exporter of record Is the exporter-of-record (EOR) the same entity as sender? Y…" at bounding box center [367, 333] width 735 height 396
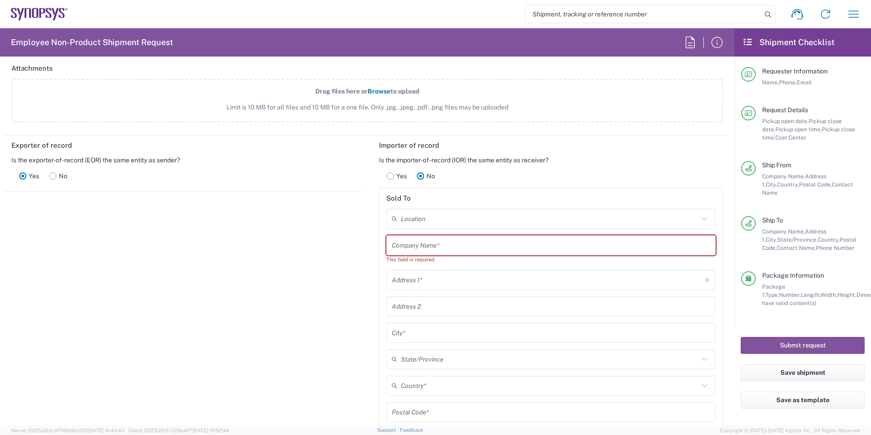
click at [700, 219] on icon at bounding box center [705, 219] width 12 height 12
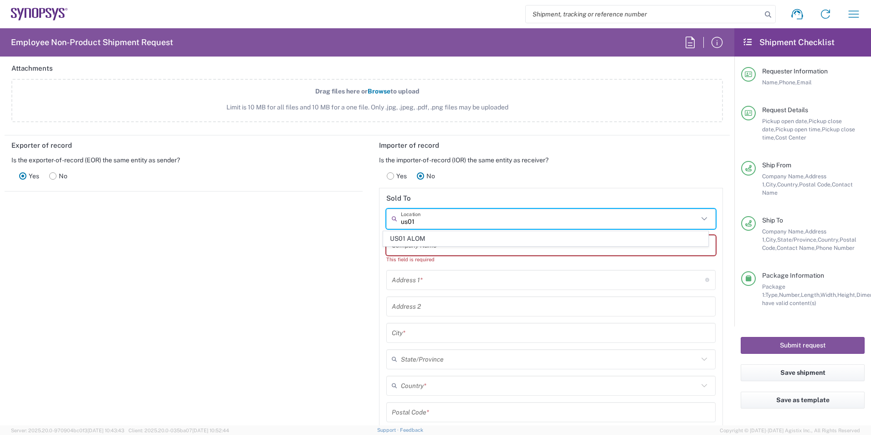
scroll to position [0, 0]
type input "u"
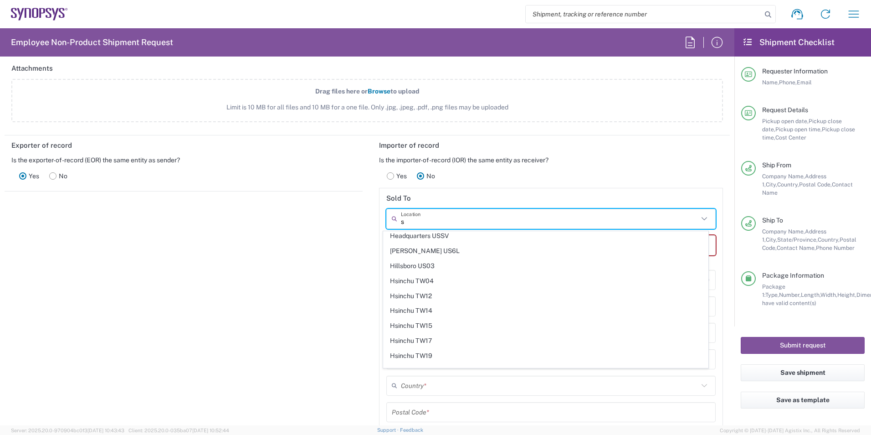
scroll to position [286, 0]
click at [442, 286] on span "Headquarters USSV" at bounding box center [546, 281] width 324 height 14
type input "Headquarters USSV"
type input "Synopsys Headquarters USSV"
type input "[STREET_ADDRESS]"
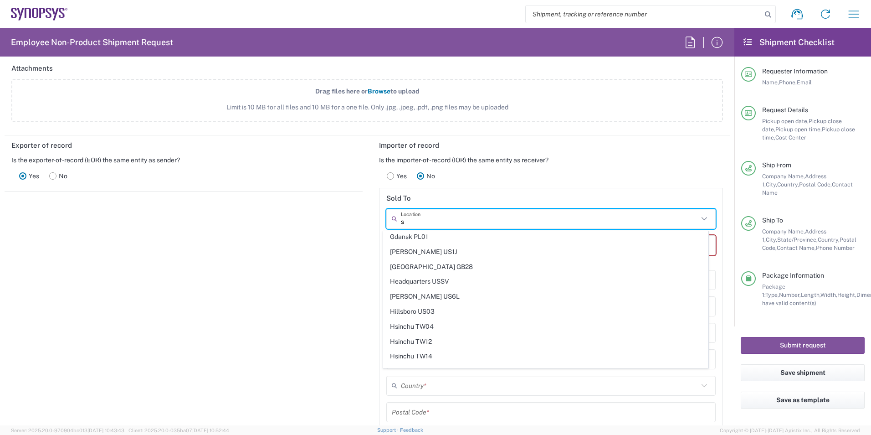
type input "Sunnyvale"
type input "[GEOGRAPHIC_DATA]"
type input "94085"
type input "6505845000"
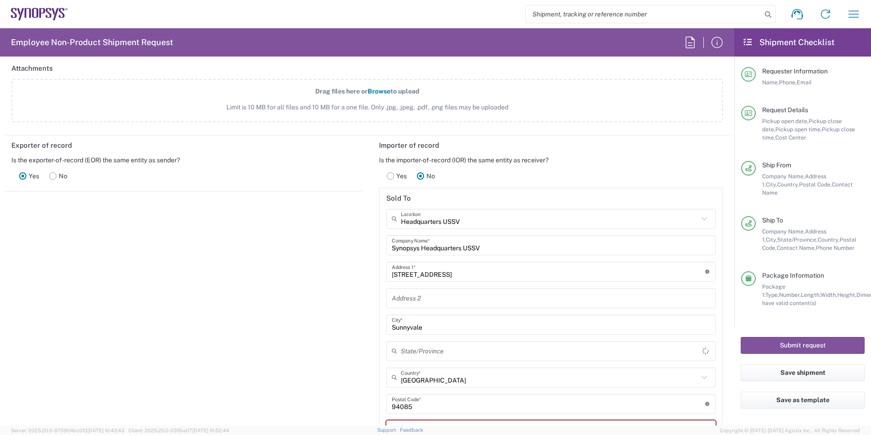
type input "[US_STATE]"
click at [302, 319] on div "Exporter of record Is the exporter-of-record (EOR) the same entity as sender? Y…" at bounding box center [184, 337] width 368 height 404
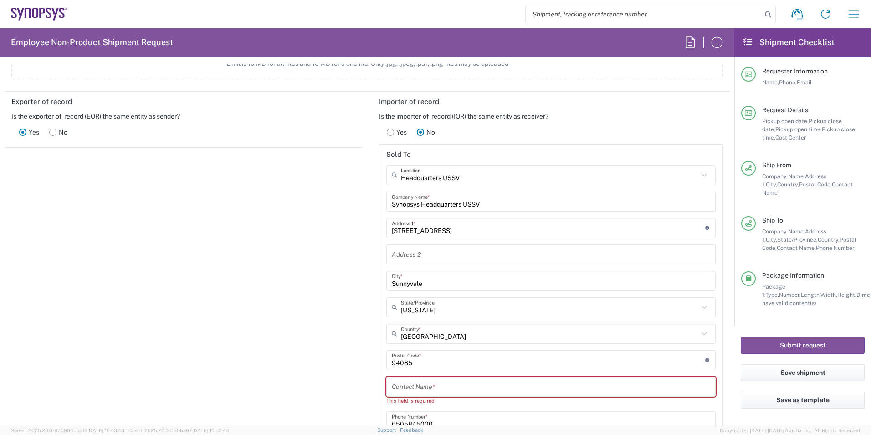
scroll to position [1276, 0]
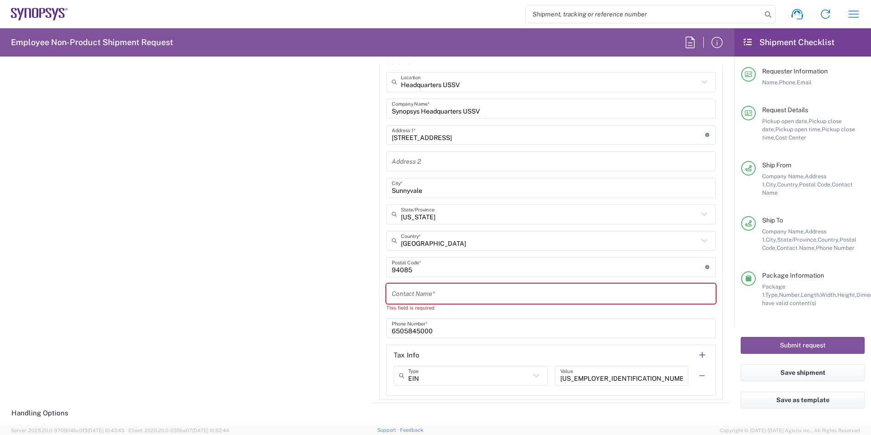
click at [408, 298] on input "text" at bounding box center [551, 293] width 319 height 16
click at [271, 317] on div "Exporter of record Is the exporter-of-record (EOR) the same entity as sender? Y…" at bounding box center [184, 201] width 368 height 404
click at [400, 296] on input "text" at bounding box center [551, 293] width 319 height 16
click at [401, 293] on input "text" at bounding box center [551, 293] width 319 height 16
paste input "[EMAIL_ADDRESS][DOMAIN_NAME]"
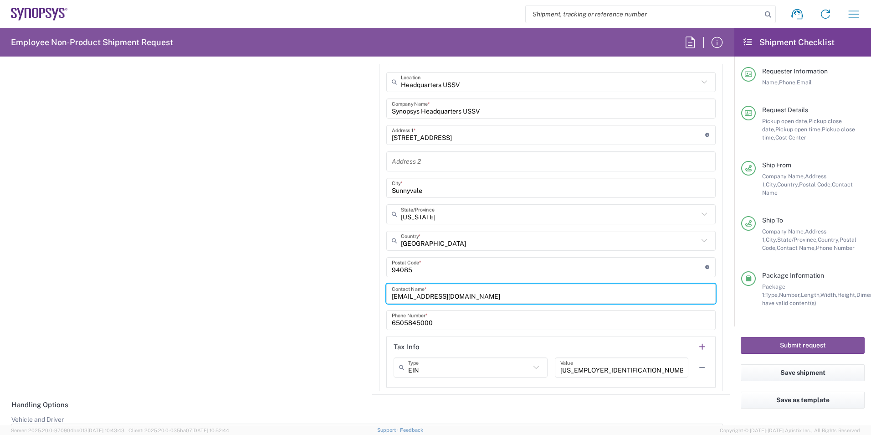
type input "[EMAIL_ADDRESS][DOMAIN_NAME]"
click at [309, 337] on div "Exporter of record Is the exporter-of-record (EOR) the same entity as sender? Y…" at bounding box center [184, 197] width 368 height 396
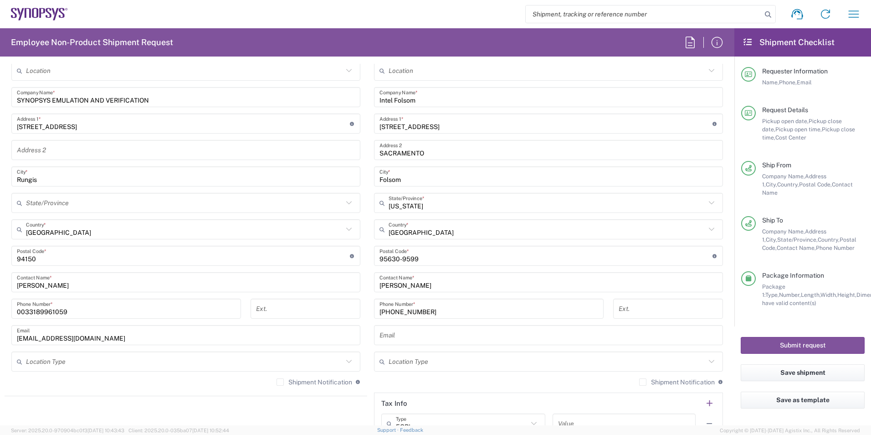
scroll to position [410, 0]
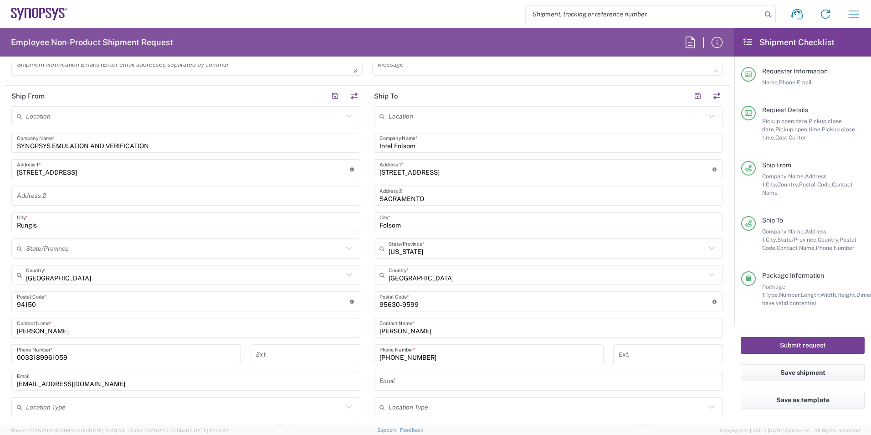
click at [795, 337] on button "Submit request" at bounding box center [803, 345] width 124 height 17
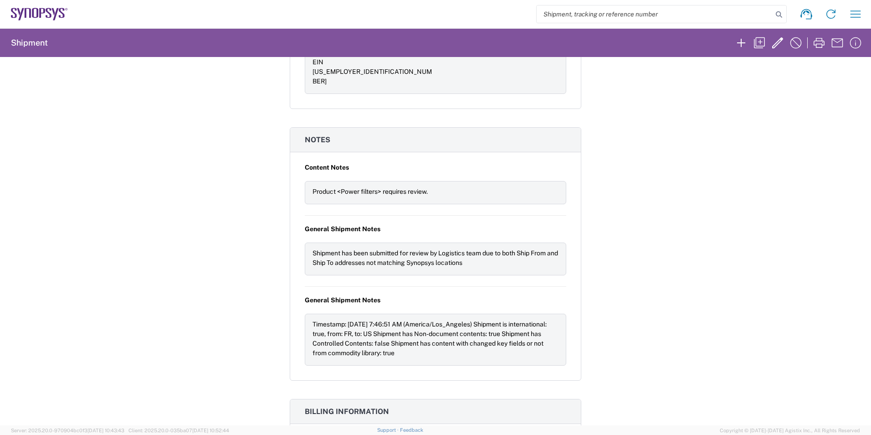
scroll to position [547, 0]
